Goal: Task Accomplishment & Management: Use online tool/utility

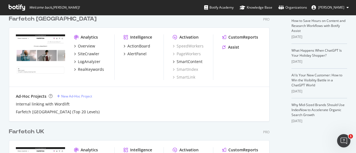
scroll to position [101, 0]
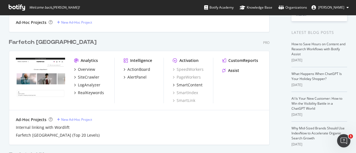
click at [33, 43] on div "Farfetch [GEOGRAPHIC_DATA]" at bounding box center [53, 42] width 88 height 8
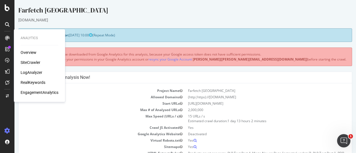
click at [29, 63] on div "SiteCrawler" at bounding box center [31, 63] width 20 height 6
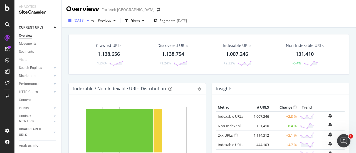
click at [83, 21] on span "[DATE]" at bounding box center [79, 20] width 11 height 5
click at [234, 11] on div "Overview Farfetch [GEOGRAPHIC_DATA]" at bounding box center [209, 7] width 294 height 14
click at [175, 20] on span "Segments" at bounding box center [168, 20] width 16 height 5
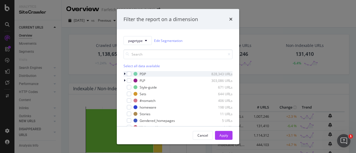
click at [125, 75] on icon "modal" at bounding box center [125, 73] width 2 height 3
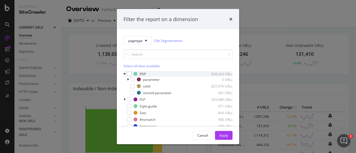
click at [125, 75] on icon "modal" at bounding box center [125, 73] width 2 height 3
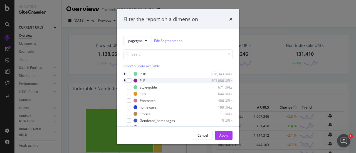
click at [125, 80] on icon "modal" at bounding box center [125, 80] width 2 height 3
click at [124, 80] on icon "modal" at bounding box center [125, 80] width 2 height 3
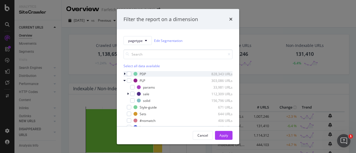
click at [124, 74] on icon "modal" at bounding box center [125, 73] width 2 height 3
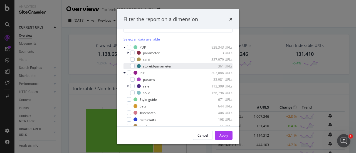
scroll to position [41, 0]
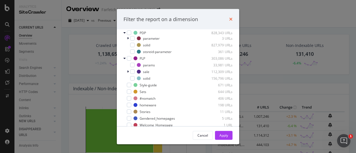
click at [232, 18] on icon "times" at bounding box center [230, 19] width 3 height 4
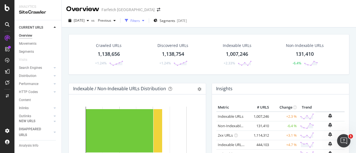
click at [130, 20] on div "button" at bounding box center [127, 21] width 8 height 8
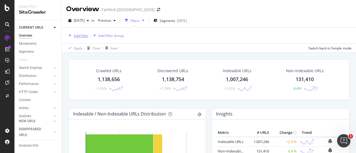
click at [77, 35] on div "Add Filter" at bounding box center [81, 35] width 15 height 5
click at [181, 38] on div "Add Filter Add Filter Group" at bounding box center [208, 36] width 285 height 16
click at [29, 99] on div "Url Explorer" at bounding box center [27, 102] width 17 height 6
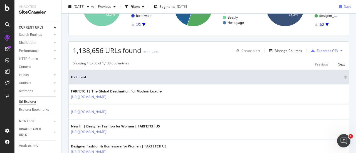
scroll to position [68, 0]
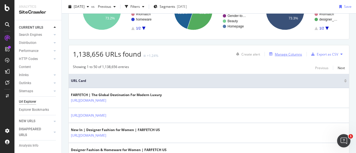
click at [289, 51] on div "Manage Columns" at bounding box center [284, 54] width 35 height 6
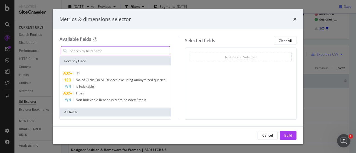
click at [90, 50] on input "modal" at bounding box center [119, 51] width 101 height 8
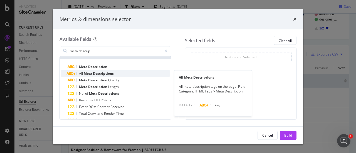
scroll to position [7, 0]
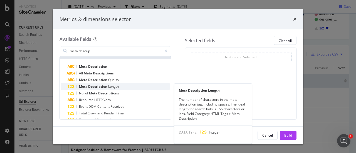
type input "meta descrip"
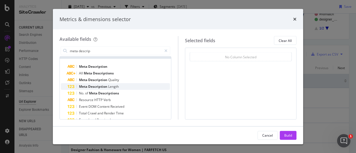
click at [106, 88] on span "Description" at bounding box center [98, 86] width 20 height 5
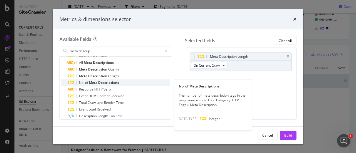
scroll to position [17, 0]
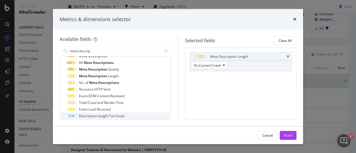
click at [114, 116] on span "Too" at bounding box center [112, 116] width 7 height 5
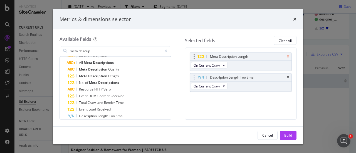
click at [288, 56] on icon "times" at bounding box center [288, 56] width 3 height 3
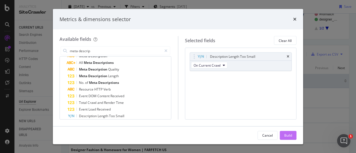
click at [286, 135] on div "Build" at bounding box center [288, 135] width 8 height 5
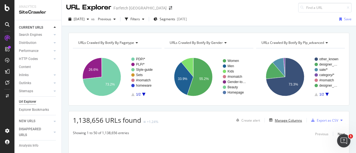
scroll to position [1, 0]
click at [140, 21] on div "Filters" at bounding box center [134, 19] width 9 height 5
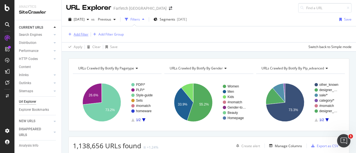
click at [83, 34] on div "Add Filter" at bounding box center [81, 34] width 15 height 5
click at [225, 32] on div "Add Filter Add Filter Group" at bounding box center [208, 34] width 285 height 16
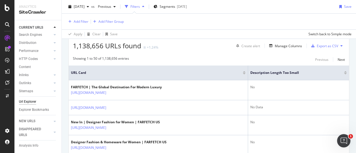
scroll to position [102, 0]
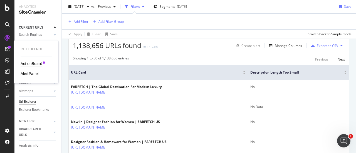
click at [33, 63] on div "ActionBoard" at bounding box center [32, 64] width 22 height 6
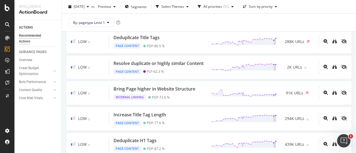
scroll to position [291, 0]
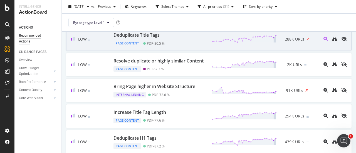
click at [146, 38] on div "Deduplicate Title Tags" at bounding box center [137, 35] width 46 height 6
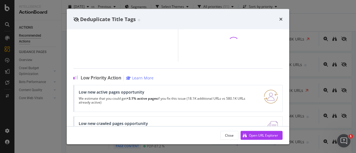
scroll to position [111, 0]
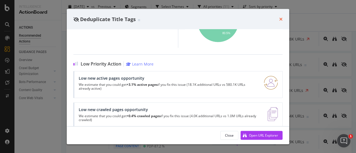
click at [282, 20] on icon "times" at bounding box center [280, 19] width 3 height 4
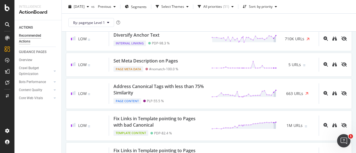
scroll to position [471, 0]
